Goal: Complete application form

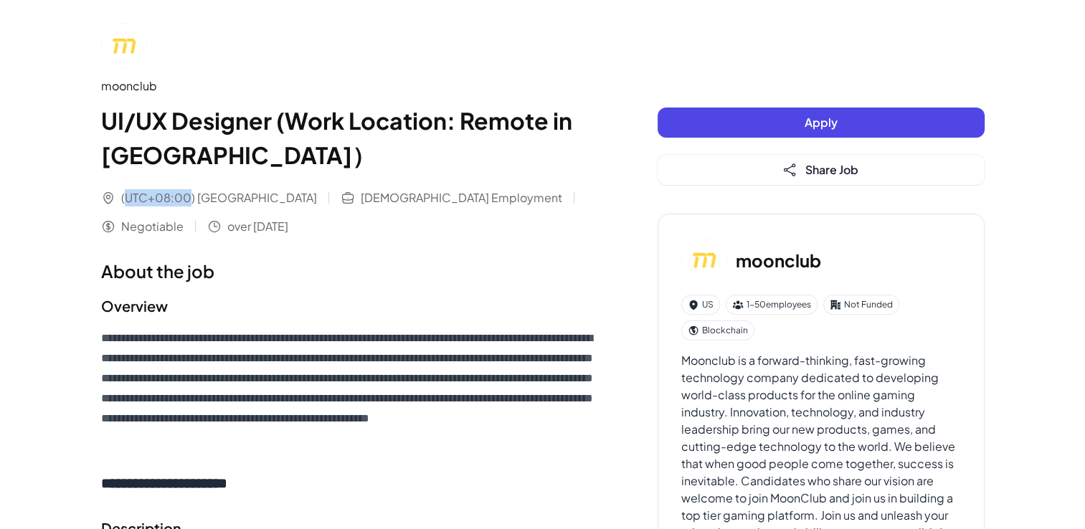
drag, startPoint x: 123, startPoint y: 199, endPoint x: 189, endPoint y: 199, distance: 66.0
click at [189, 199] on span "(UTC+08:00) [GEOGRAPHIC_DATA]" at bounding box center [219, 197] width 196 height 17
copy span "UTC+08:00"
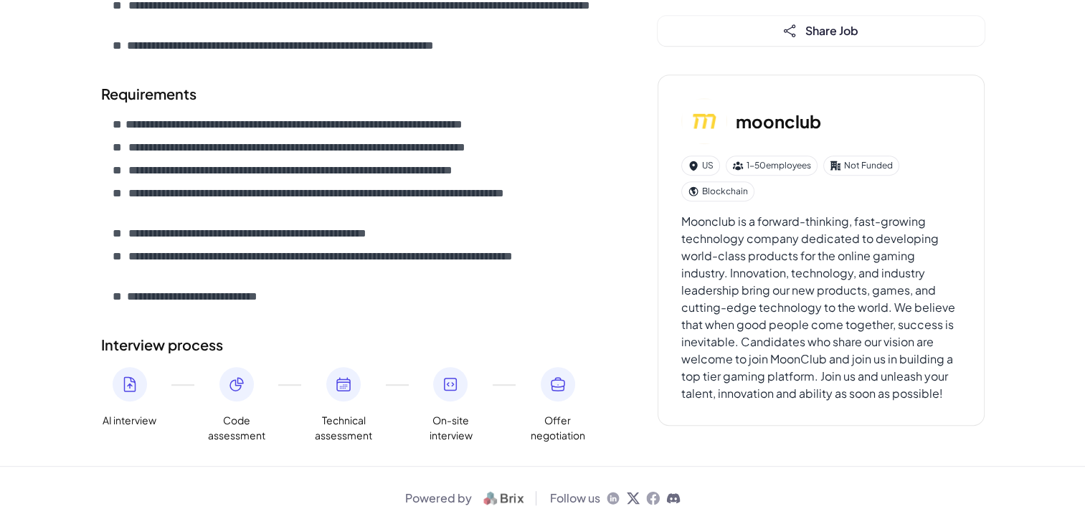
scroll to position [3, 0]
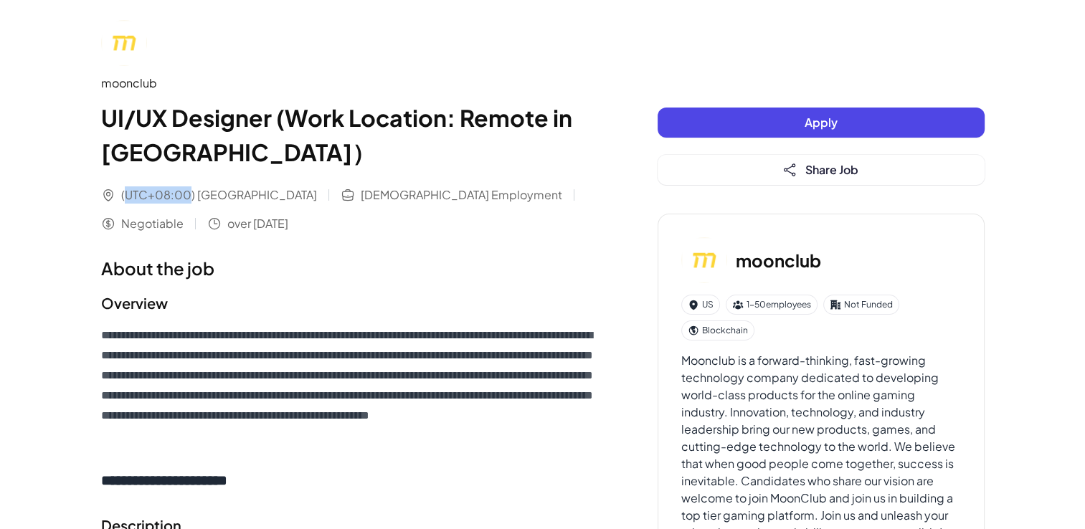
click at [823, 124] on span "Apply" at bounding box center [821, 122] width 33 height 15
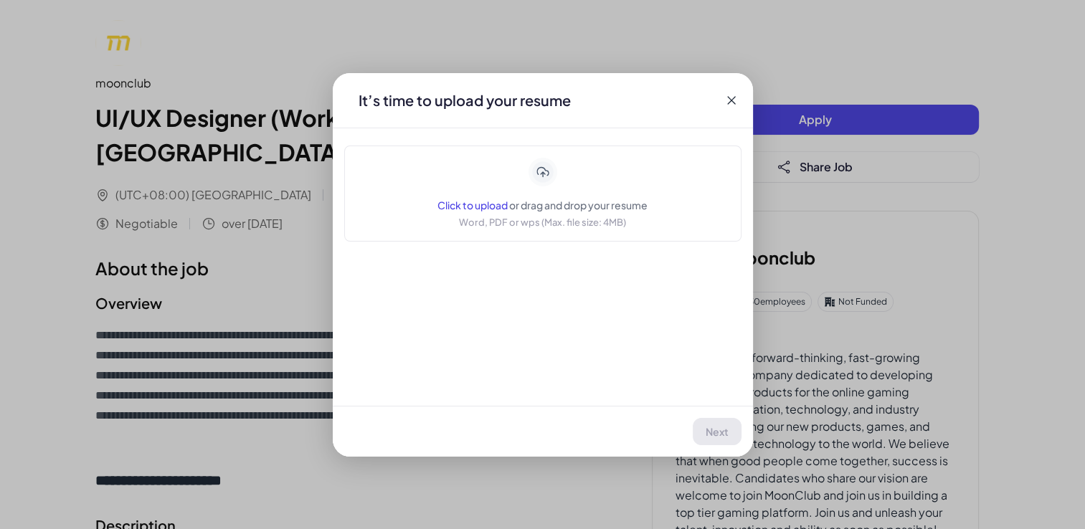
click at [527, 199] on span "or drag and drop your resume" at bounding box center [578, 205] width 138 height 13
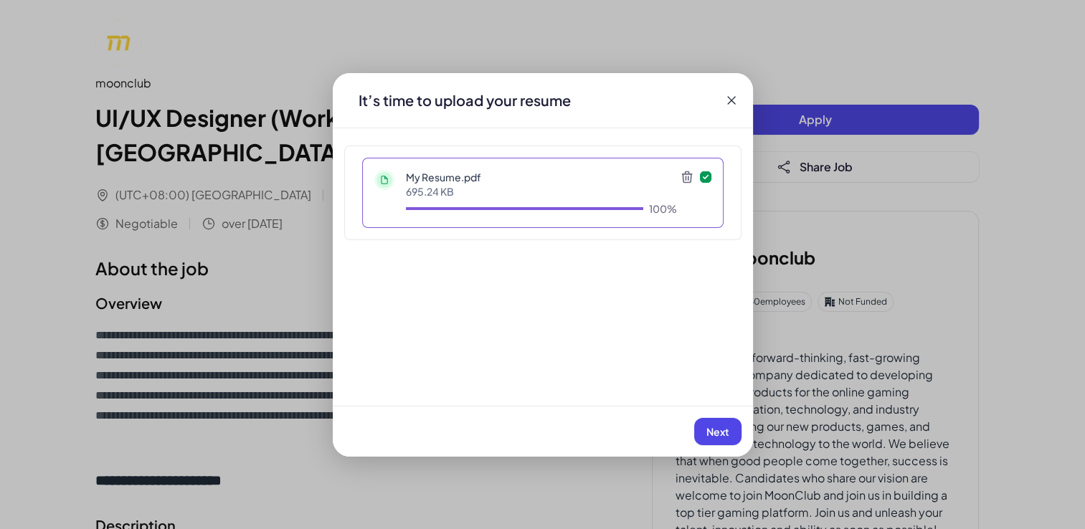
click at [710, 422] on button "Next" at bounding box center [717, 431] width 47 height 27
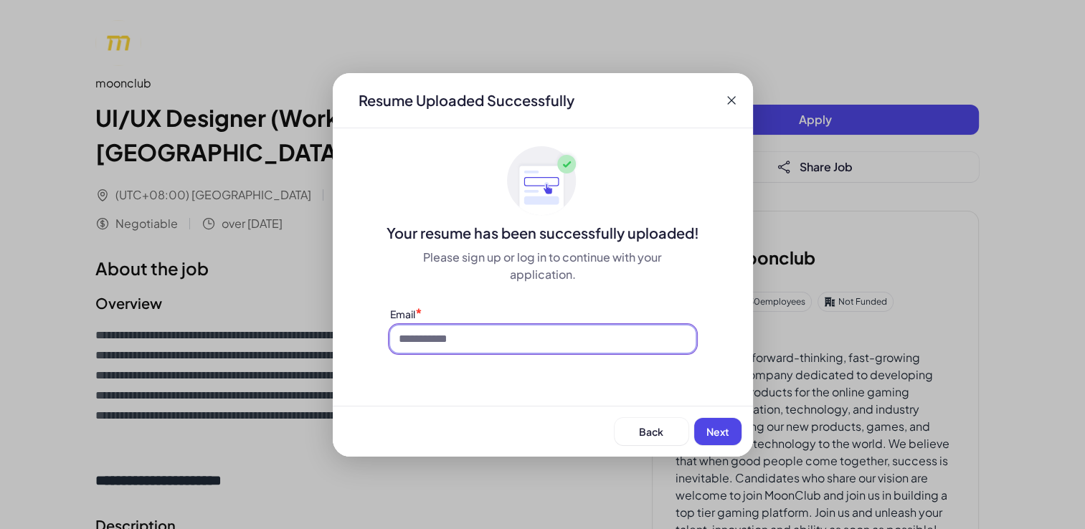
click at [462, 326] on input at bounding box center [542, 339] width 305 height 27
type input "*"
type input "**********"
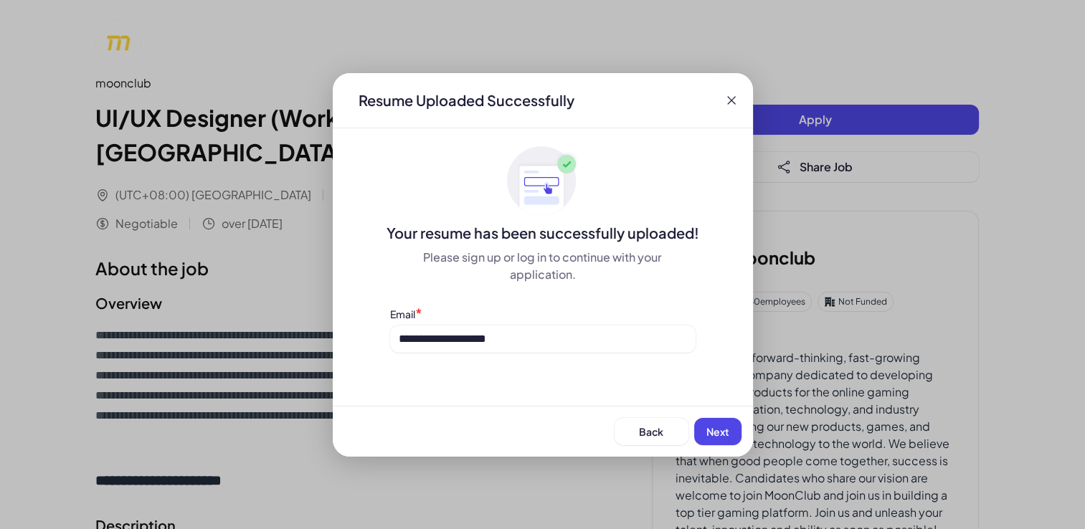
click at [717, 440] on button "Next" at bounding box center [717, 431] width 47 height 27
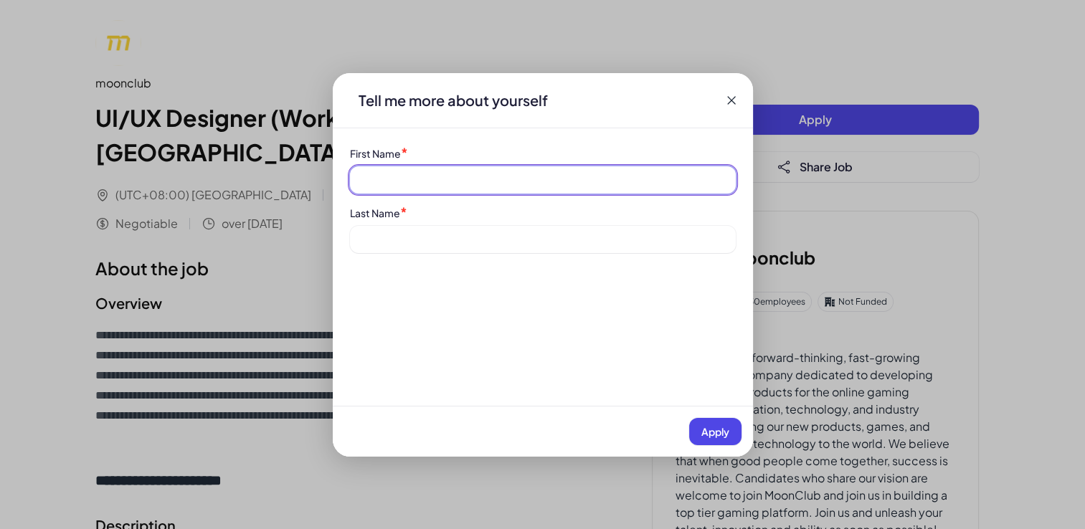
click at [390, 182] on input at bounding box center [543, 179] width 386 height 27
type input "********"
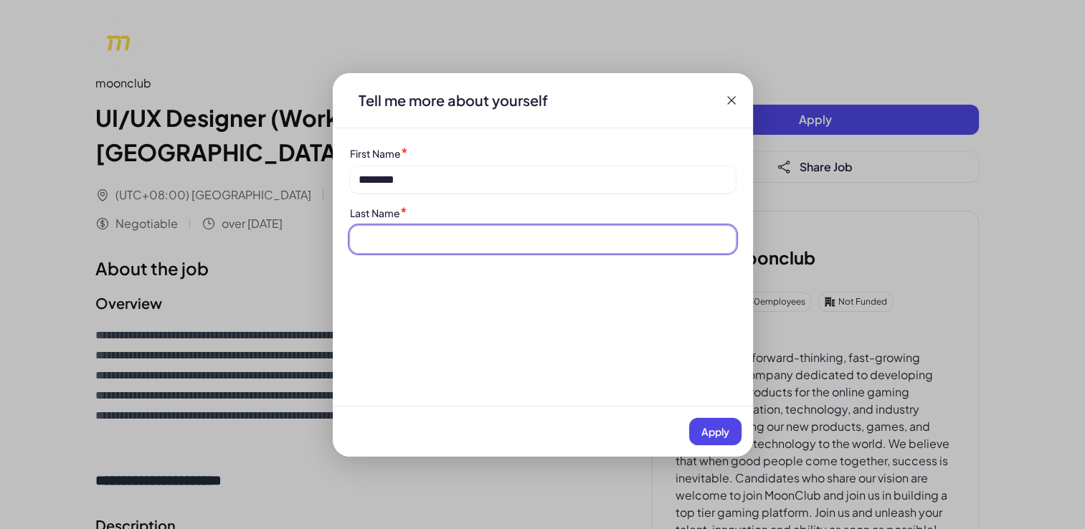
click at [413, 237] on input at bounding box center [543, 239] width 386 height 27
type input "**********"
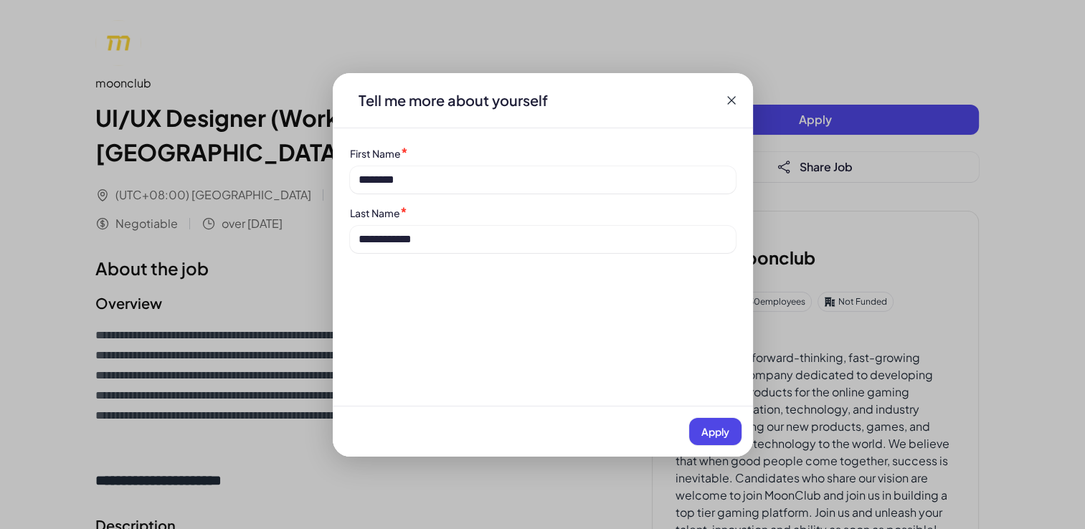
click at [709, 430] on span "Apply" at bounding box center [715, 431] width 28 height 13
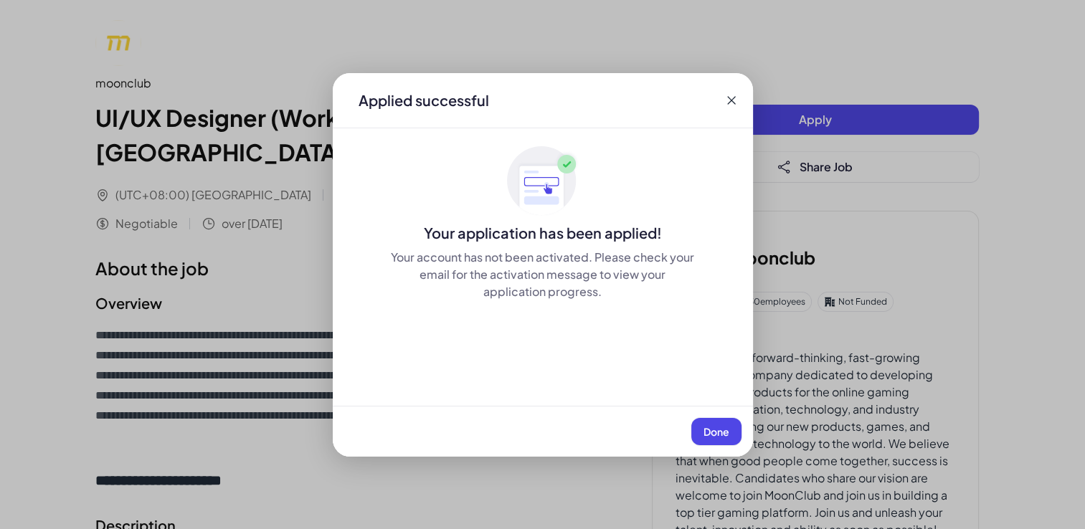
click at [717, 440] on button "Done" at bounding box center [716, 431] width 50 height 27
